Goal: Information Seeking & Learning: Check status

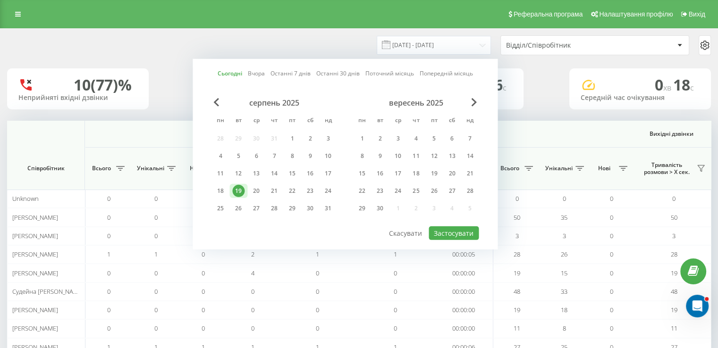
scroll to position [0, 613]
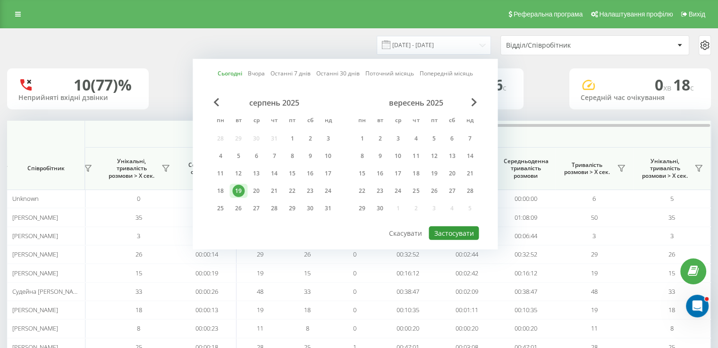
click at [448, 229] on button "Застосувати" at bounding box center [454, 234] width 50 height 14
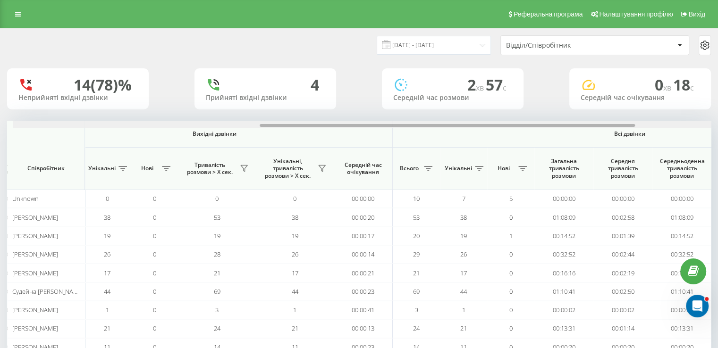
scroll to position [0, 463]
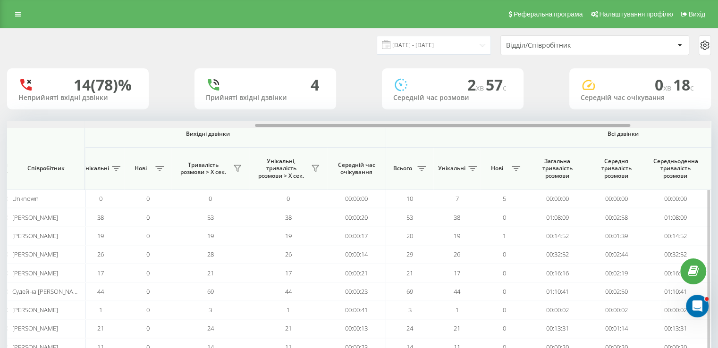
drag, startPoint x: 386, startPoint y: 133, endPoint x: 576, endPoint y: 132, distance: 190.2
click at [576, 132] on div "Вхідні дзвінки Вихідні дзвінки Всі дзвінки Співробітник Всього Унікальні Нові П…" at bounding box center [359, 248] width 704 height 254
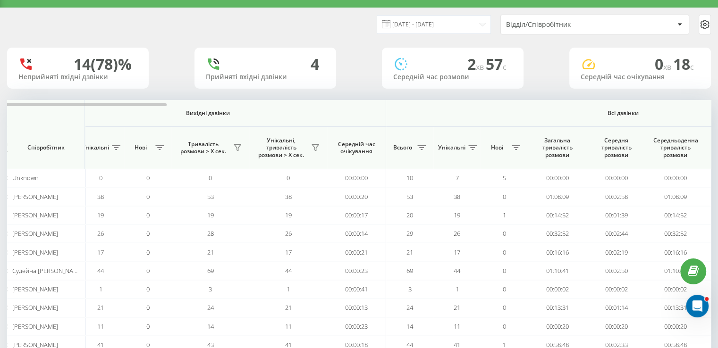
scroll to position [0, 0]
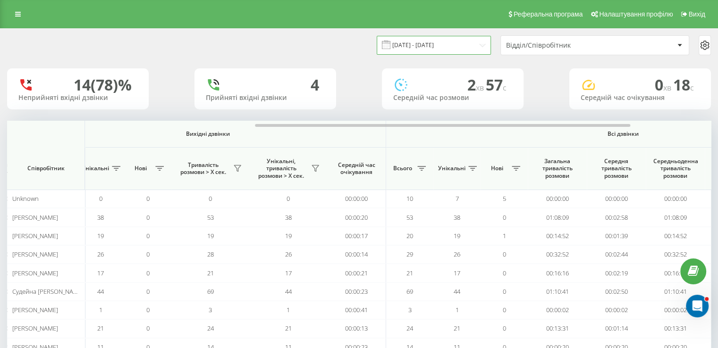
click at [430, 44] on input "[DATE] - [DATE]" at bounding box center [434, 45] width 114 height 18
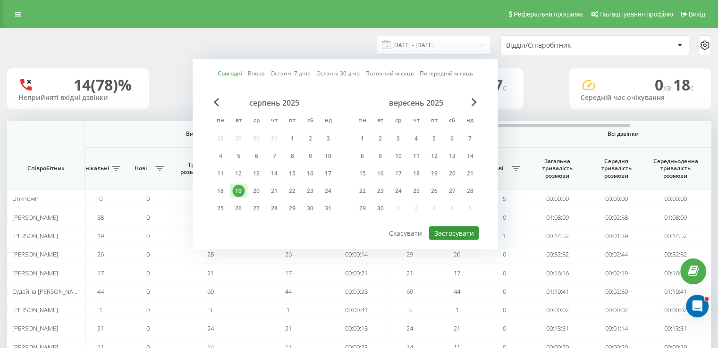
click at [456, 231] on button "Застосувати" at bounding box center [454, 234] width 50 height 14
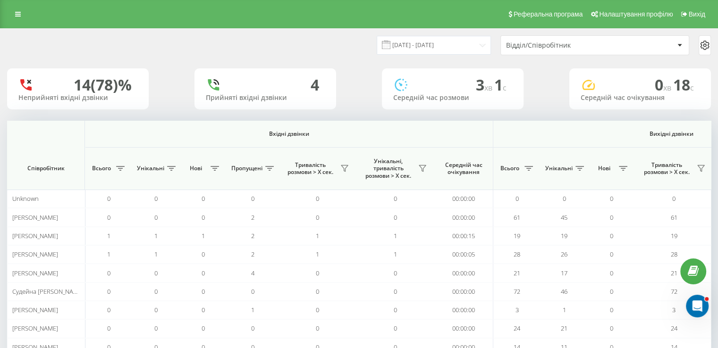
scroll to position [0, 613]
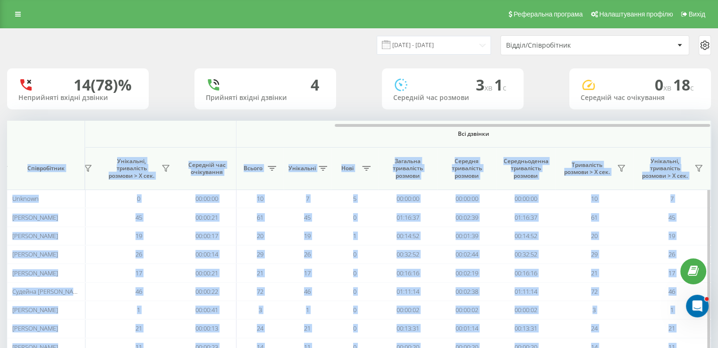
drag, startPoint x: 359, startPoint y: 127, endPoint x: 520, endPoint y: 145, distance: 162.4
click at [520, 145] on div "Вхідні дзвінки Вихідні дзвінки Всі дзвінки Співробітник Всього Унікальні Нові П…" at bounding box center [359, 248] width 704 height 254
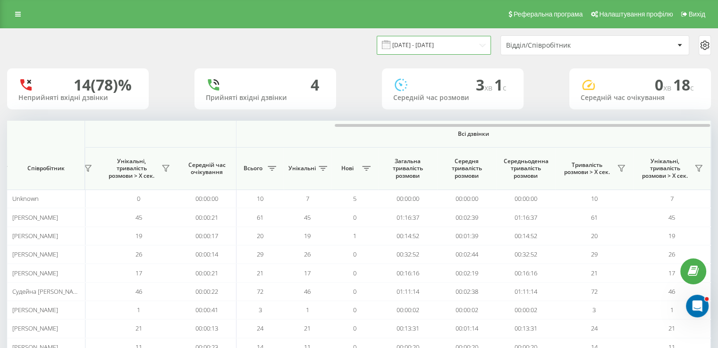
click at [423, 42] on input "[DATE] - [DATE]" at bounding box center [434, 45] width 114 height 18
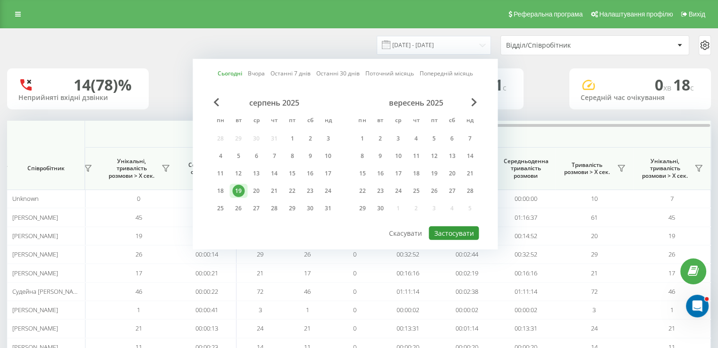
click at [462, 233] on button "Застосувати" at bounding box center [454, 234] width 50 height 14
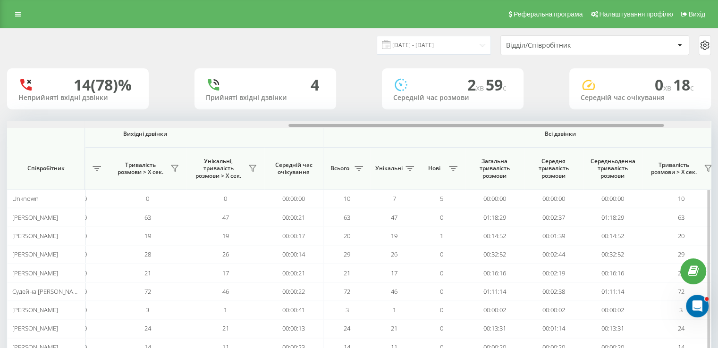
scroll to position [0, 538]
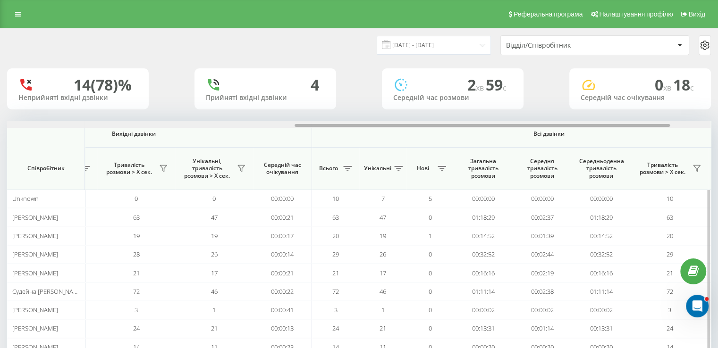
drag, startPoint x: 336, startPoint y: 125, endPoint x: 617, endPoint y: 146, distance: 282.1
click at [617, 146] on div "Вхідні дзвінки Вихідні дзвінки Всі дзвінки Співробітник Всього Унікальні Нові П…" at bounding box center [359, 248] width 704 height 254
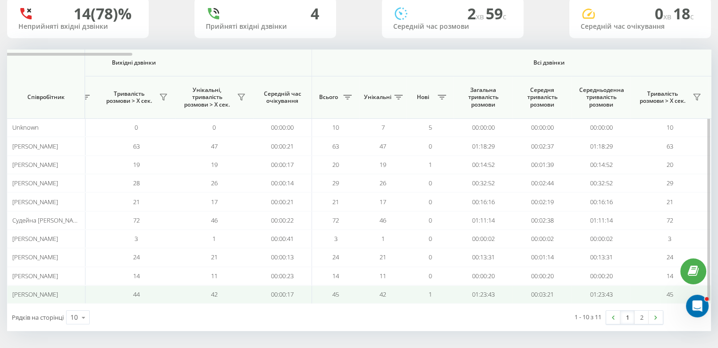
scroll to position [0, 0]
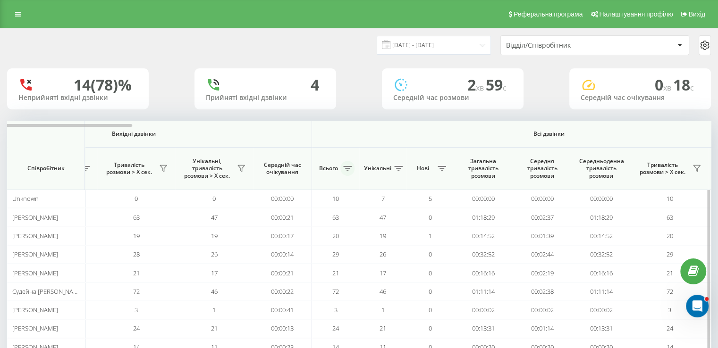
click at [346, 172] on button at bounding box center [347, 168] width 14 height 15
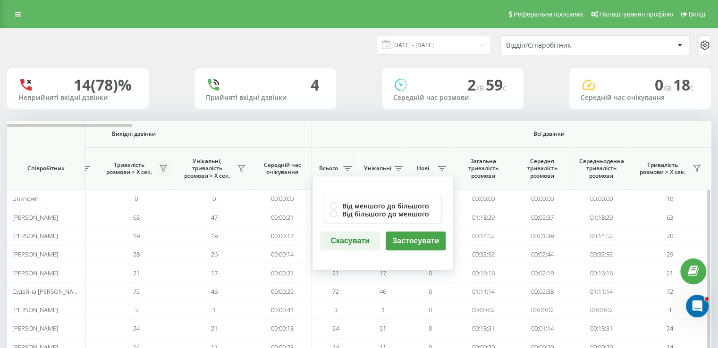
click at [164, 169] on icon at bounding box center [163, 169] width 7 height 6
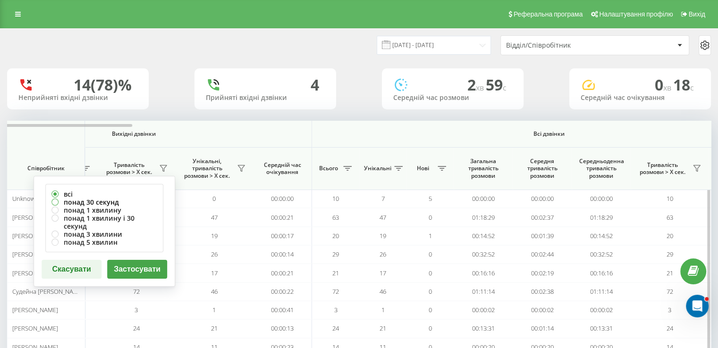
drag, startPoint x: 79, startPoint y: 202, endPoint x: 85, endPoint y: 202, distance: 5.7
click at [80, 202] on label "понад 30 секунд" at bounding box center [104, 202] width 106 height 8
radio input "true"
click at [117, 263] on button "Застосувати" at bounding box center [137, 269] width 60 height 19
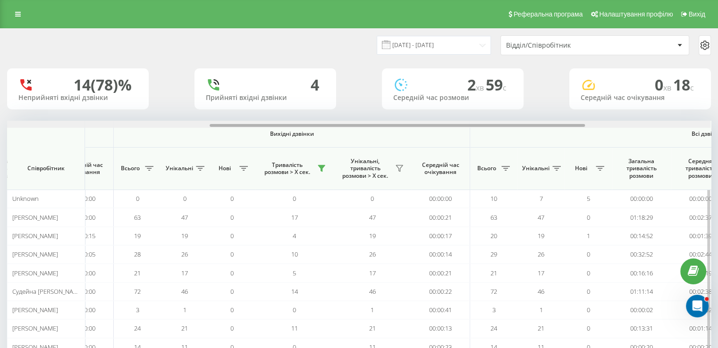
scroll to position [0, 380]
drag, startPoint x: 179, startPoint y: 126, endPoint x: 382, endPoint y: 156, distance: 205.1
click at [382, 156] on div "Вхідні дзвінки Вихідні дзвінки Всі дзвінки Співробітник Всього Унікальні Нові П…" at bounding box center [359, 248] width 704 height 254
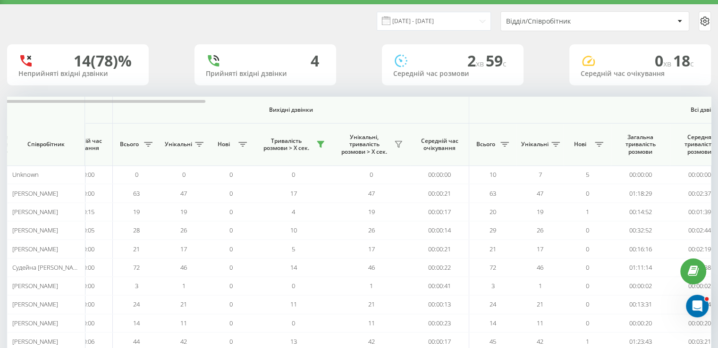
scroll to position [47, 0]
